Goal: Transaction & Acquisition: Purchase product/service

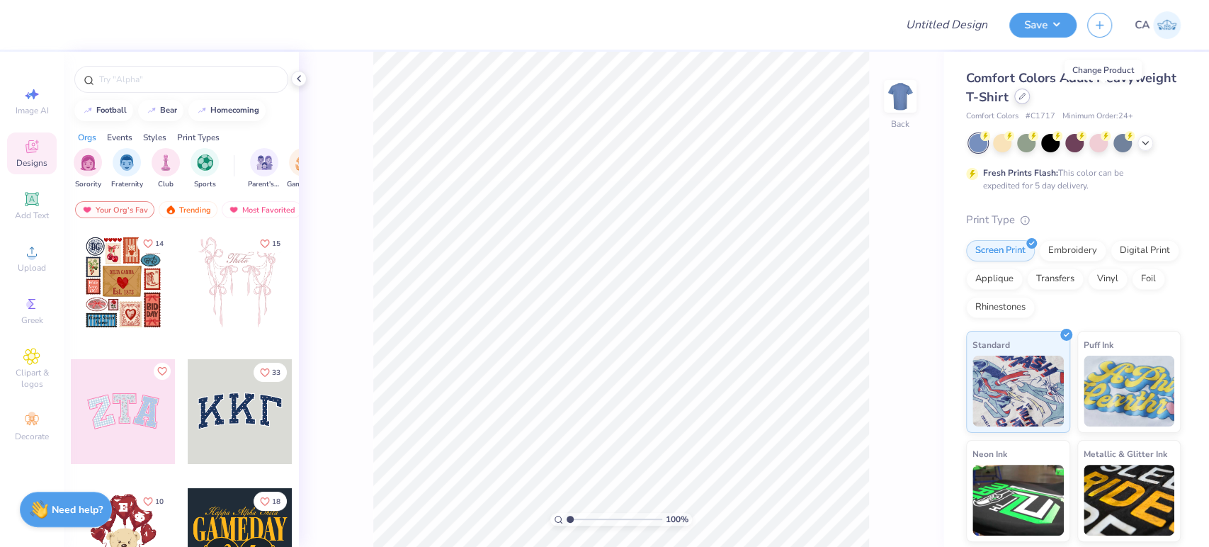
click at [1026, 98] on icon at bounding box center [1022, 96] width 7 height 7
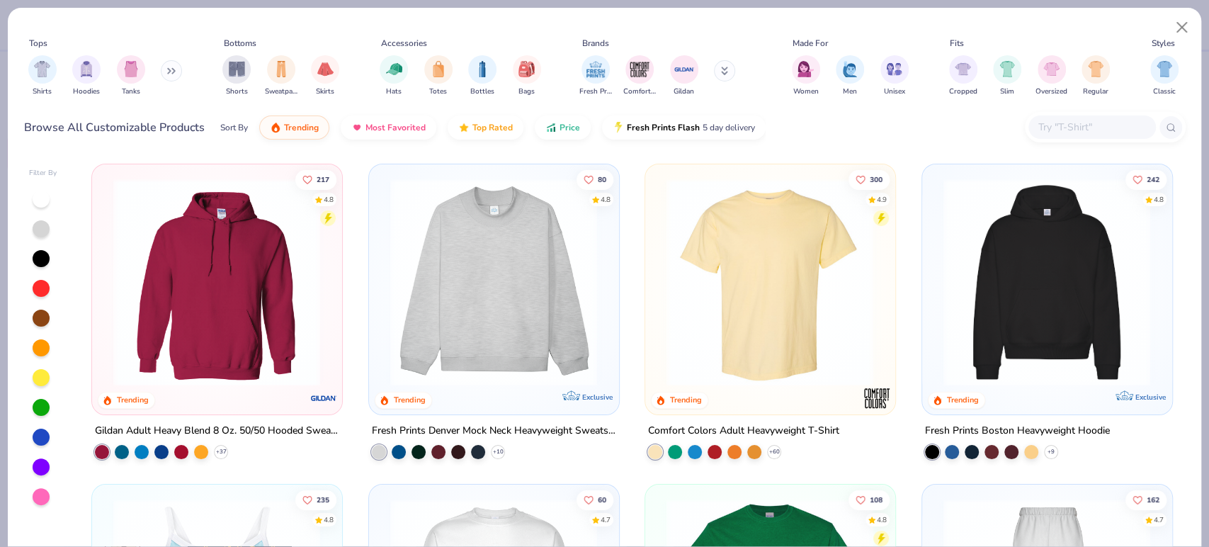
click at [426, 290] on img at bounding box center [493, 283] width 221 height 208
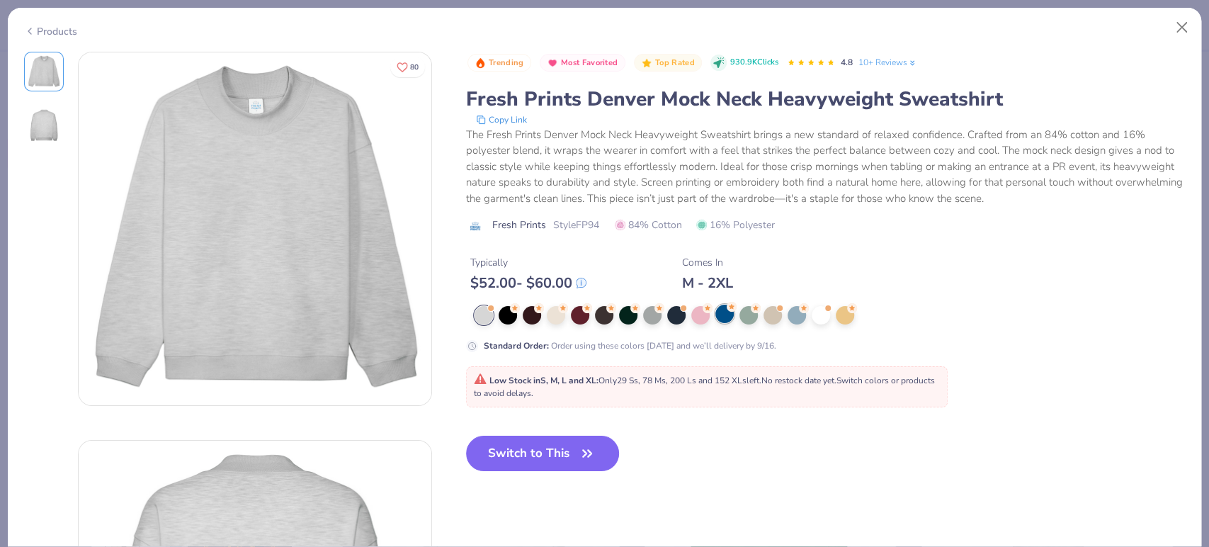
click at [718, 311] on div at bounding box center [725, 314] width 18 height 18
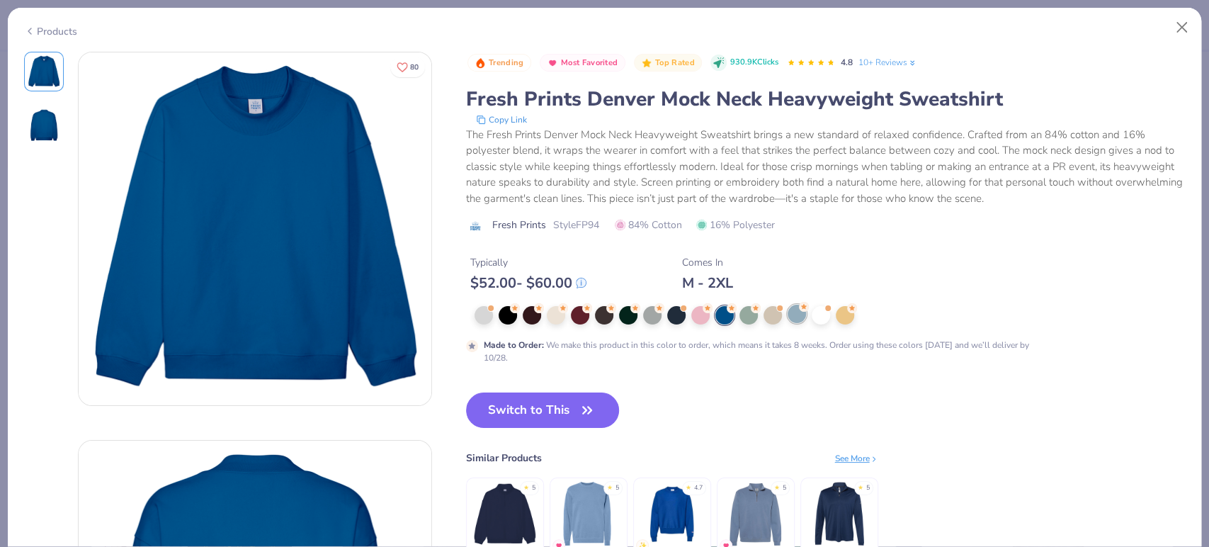
drag, startPoint x: 203, startPoint y: 269, endPoint x: 793, endPoint y: 315, distance: 592.6
click at [793, 315] on div at bounding box center [797, 314] width 18 height 18
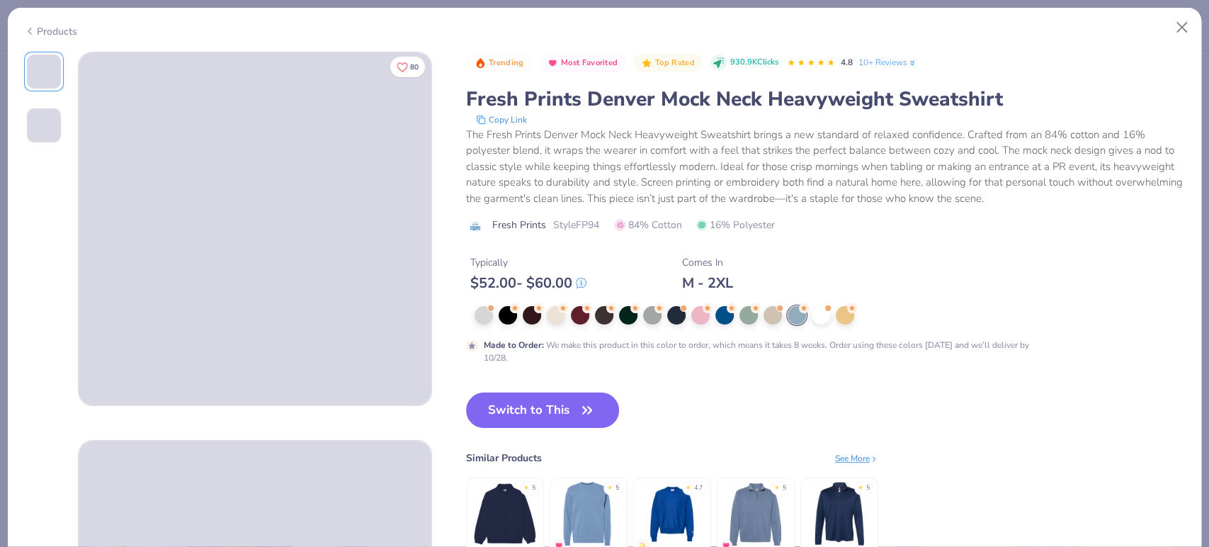
drag, startPoint x: 278, startPoint y: 239, endPoint x: 203, endPoint y: 237, distance: 75.1
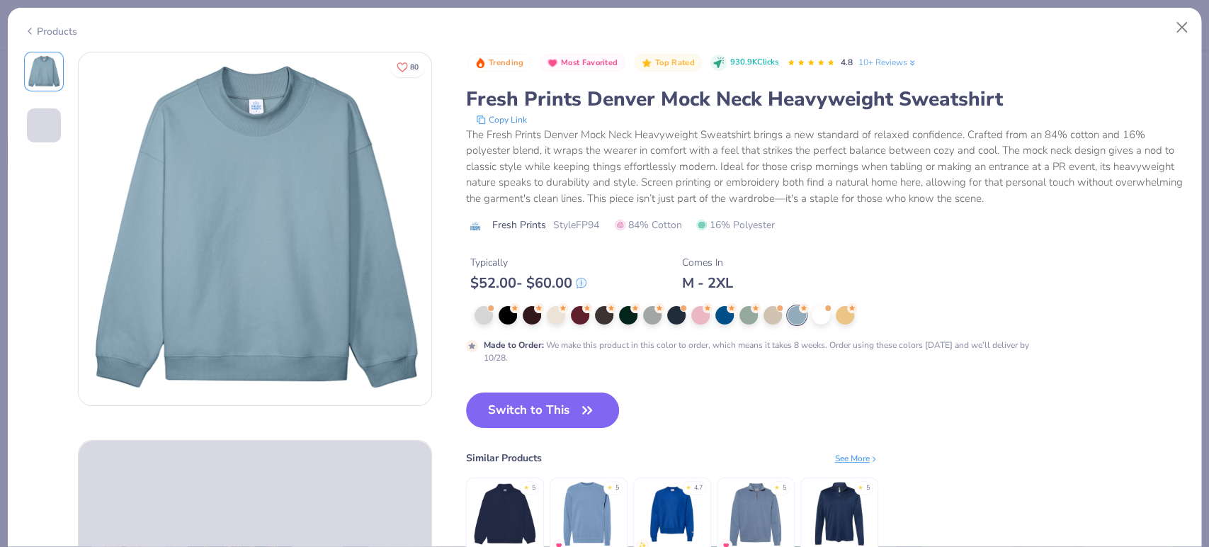
drag, startPoint x: 203, startPoint y: 237, endPoint x: 30, endPoint y: 271, distance: 176.0
click at [23, 272] on div "80 Trending Most Favorited Top Rated 930.9K Clicks 4.8 10+ Reviews Fresh Prints…" at bounding box center [605, 299] width 1194 height 495
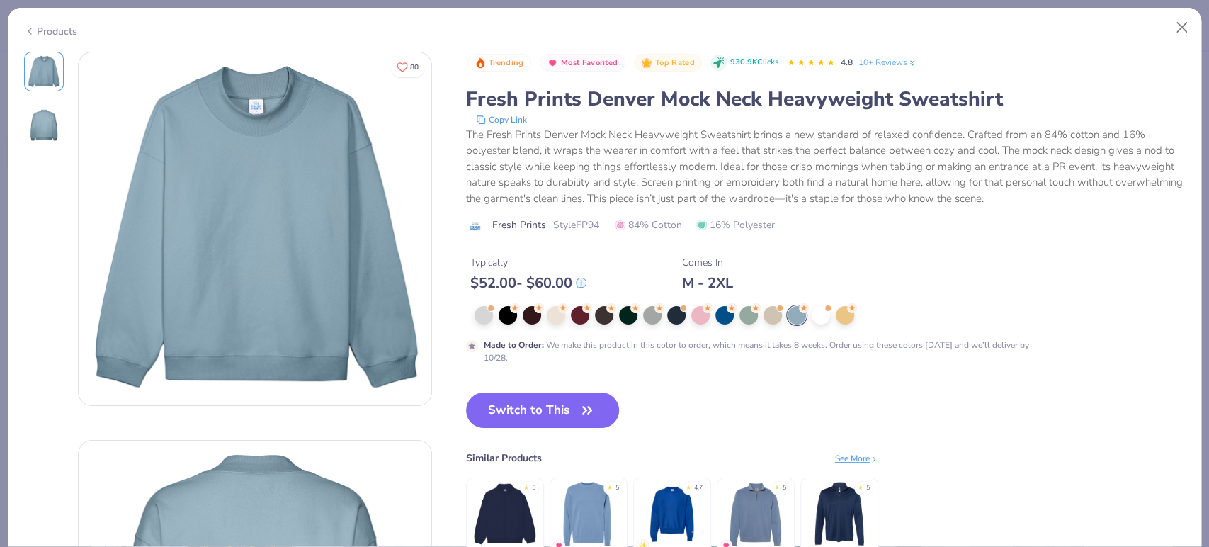
click at [43, 34] on div "Products" at bounding box center [50, 31] width 53 height 15
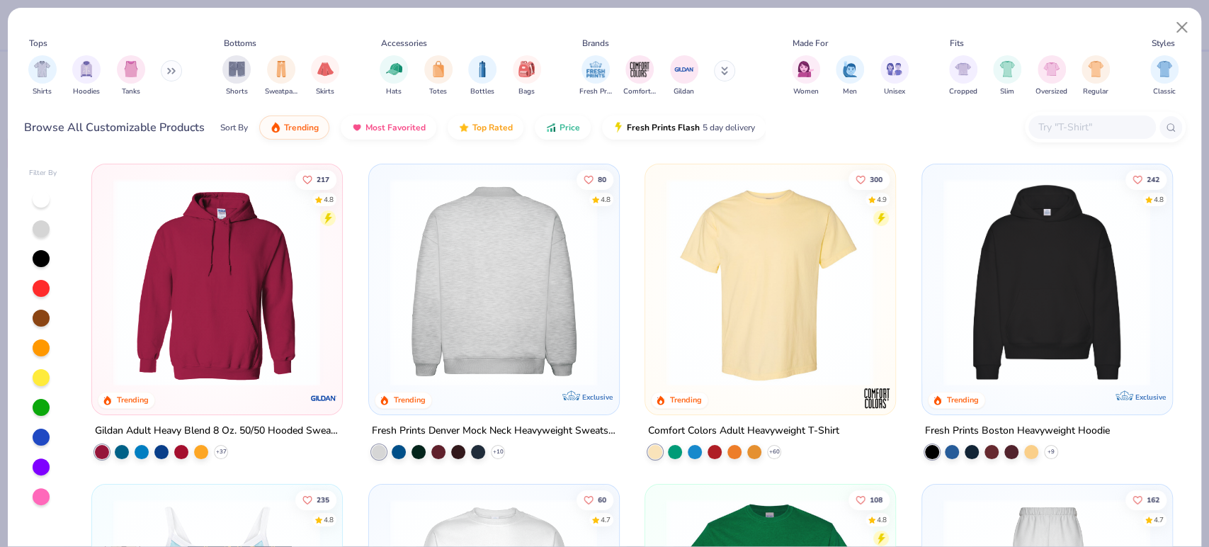
click at [993, 305] on img at bounding box center [1047, 283] width 221 height 208
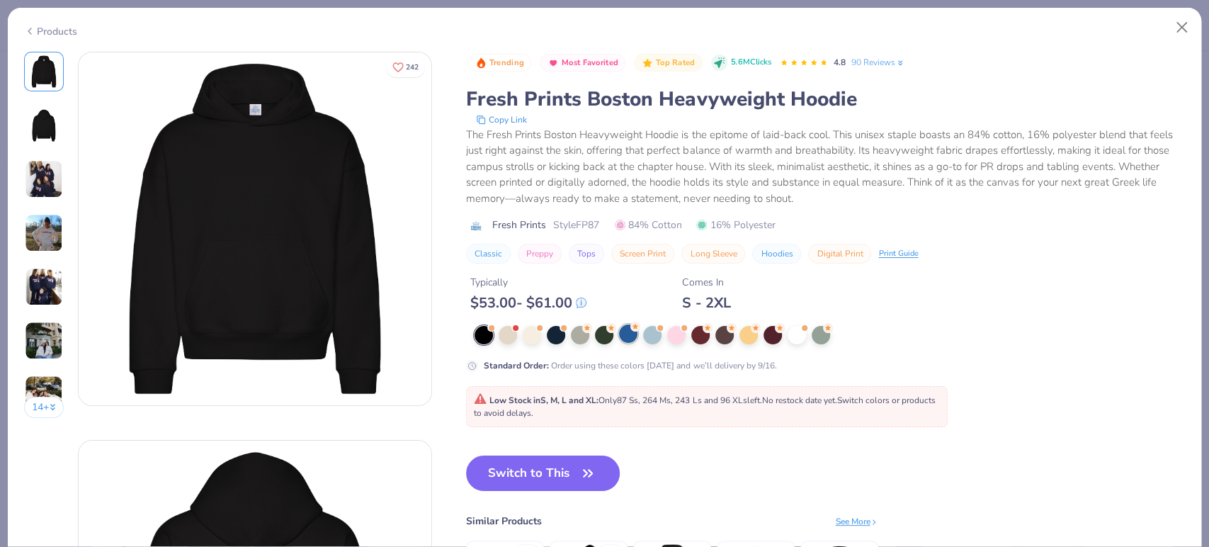
click at [628, 336] on div at bounding box center [628, 333] width 18 height 18
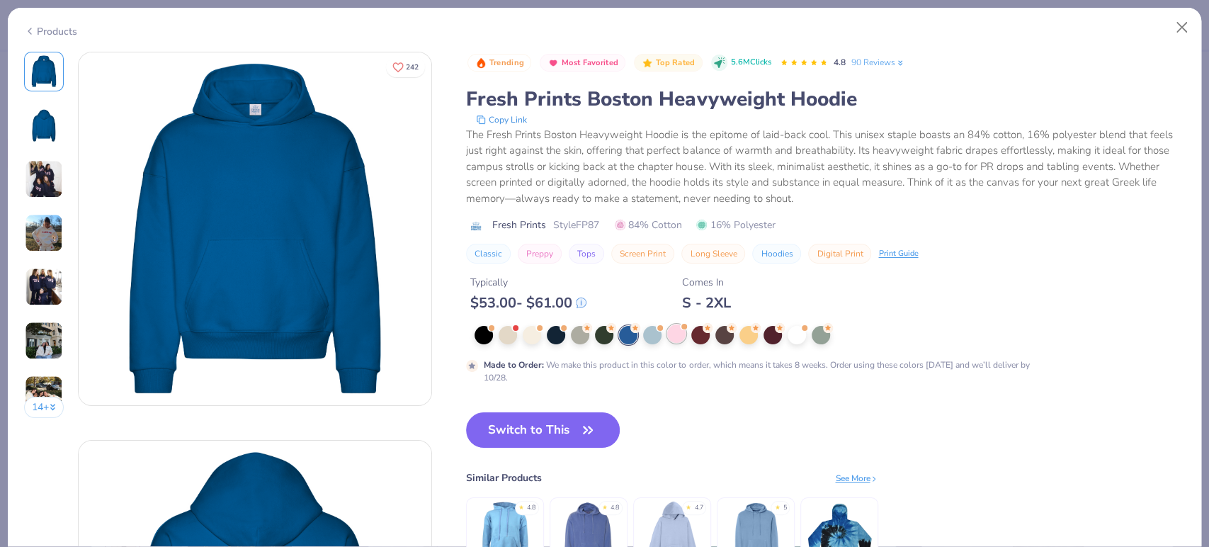
click at [674, 334] on div at bounding box center [676, 333] width 18 height 18
